Goal: Transaction & Acquisition: Purchase product/service

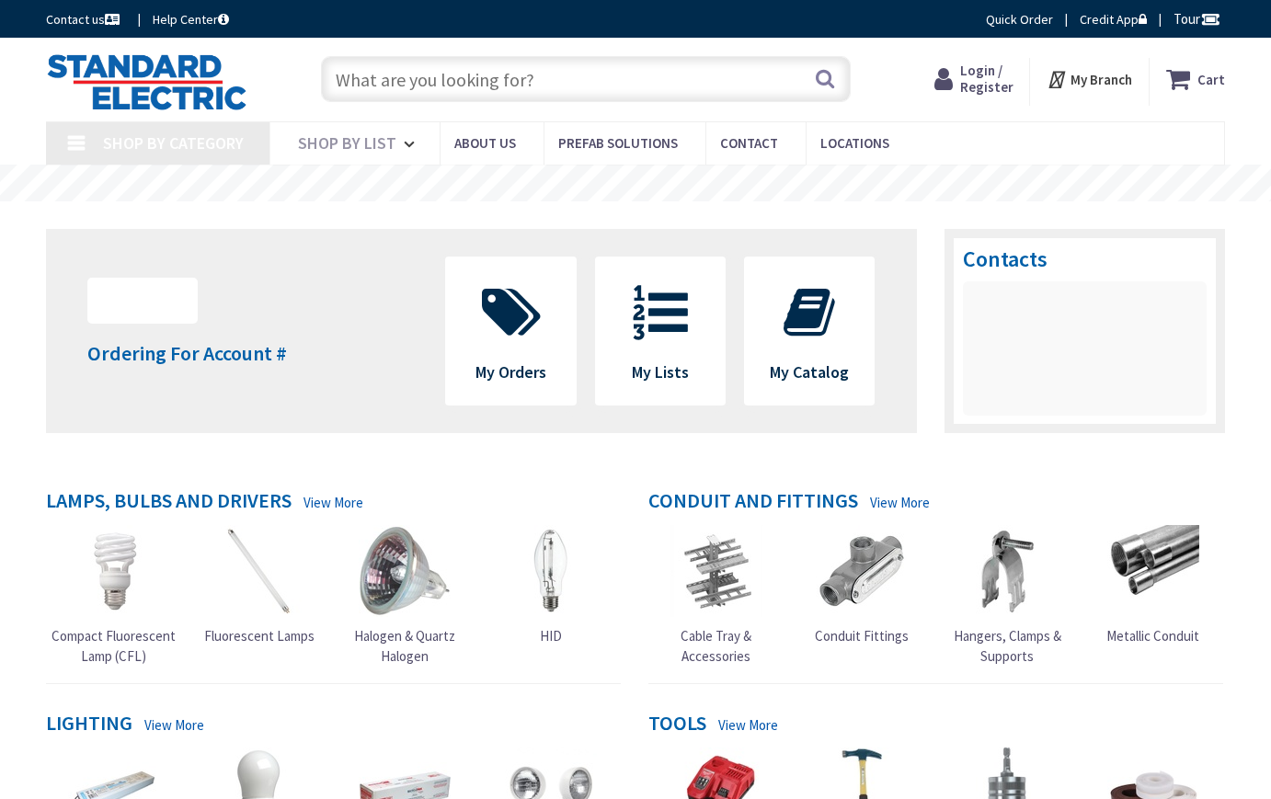
type input "[DEMOGRAPHIC_DATA][GEOGRAPHIC_DATA], [GEOGRAPHIC_DATA]"
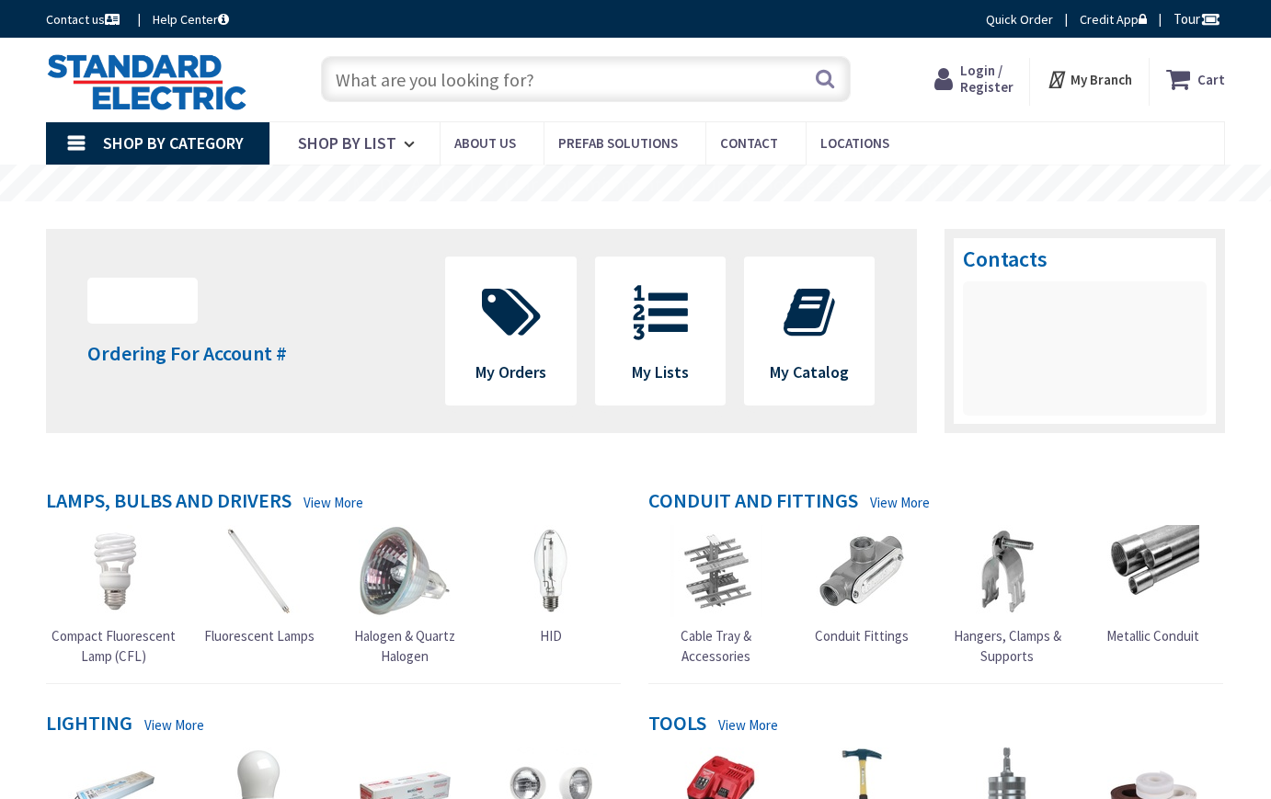
click at [369, 73] on input "text" at bounding box center [586, 79] width 531 height 46
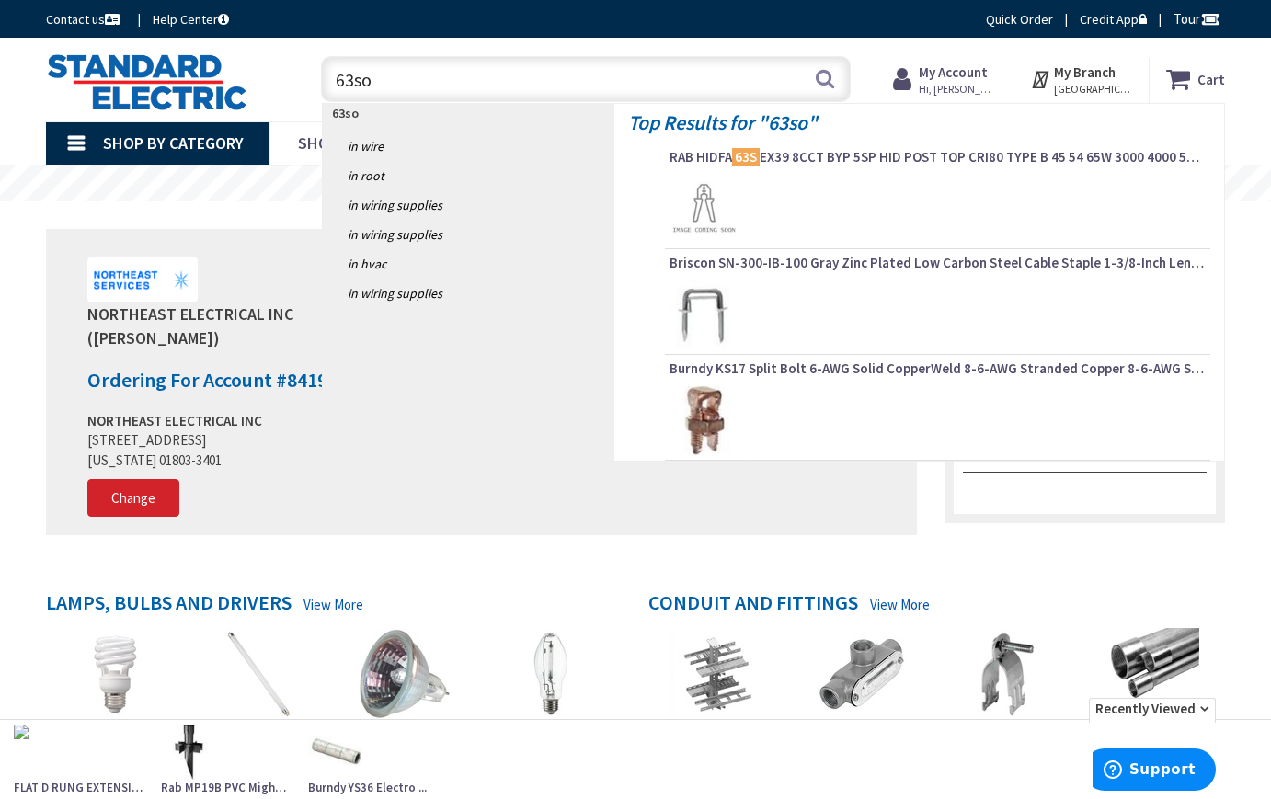
click at [330, 76] on input "63so" at bounding box center [586, 79] width 531 height 46
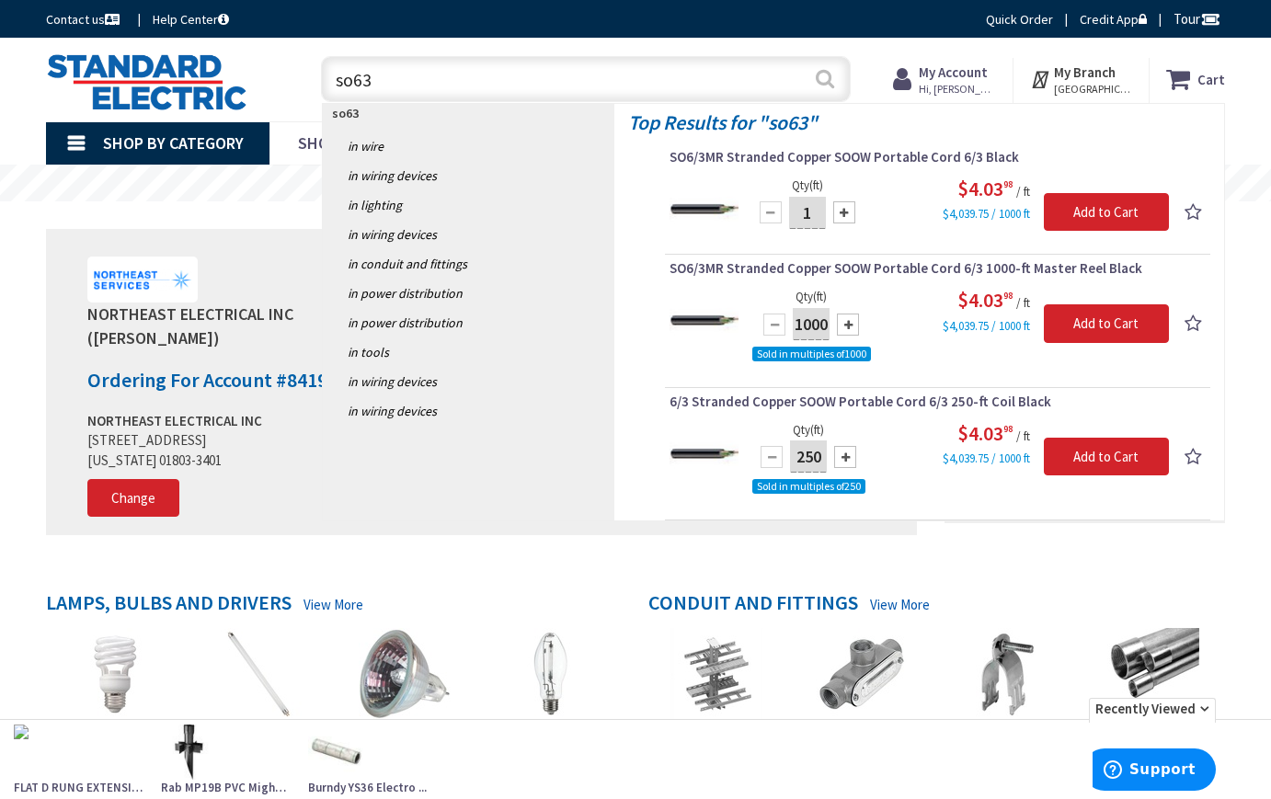
type input "so63"
click at [823, 80] on button "Search" at bounding box center [825, 78] width 24 height 41
